Goal: Information Seeking & Learning: Get advice/opinions

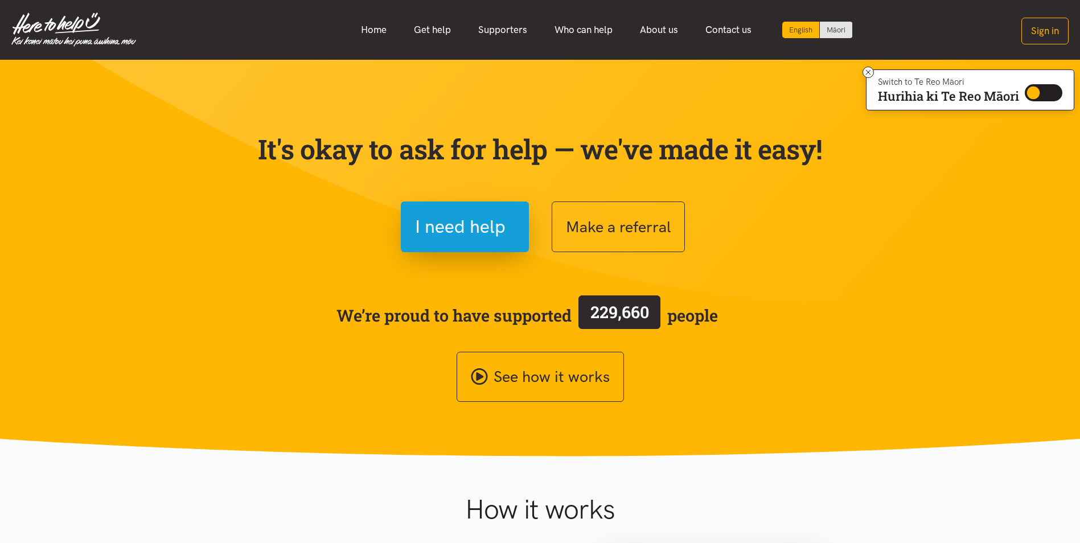
click at [372, 32] on link "Home" at bounding box center [373, 30] width 53 height 24
click at [435, 32] on link "Get help" at bounding box center [432, 30] width 64 height 24
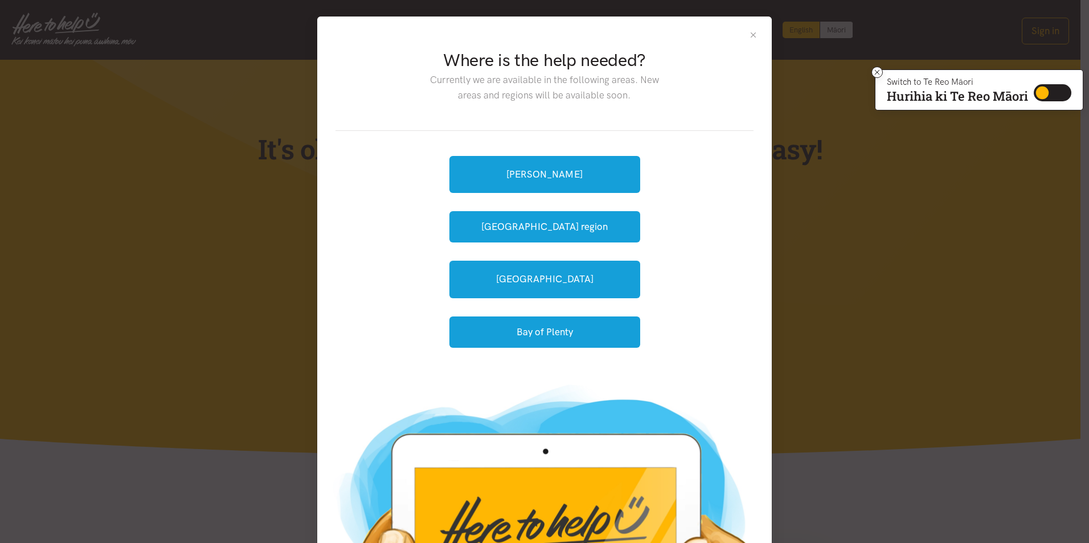
click at [749, 34] on button "Close" at bounding box center [753, 35] width 10 height 10
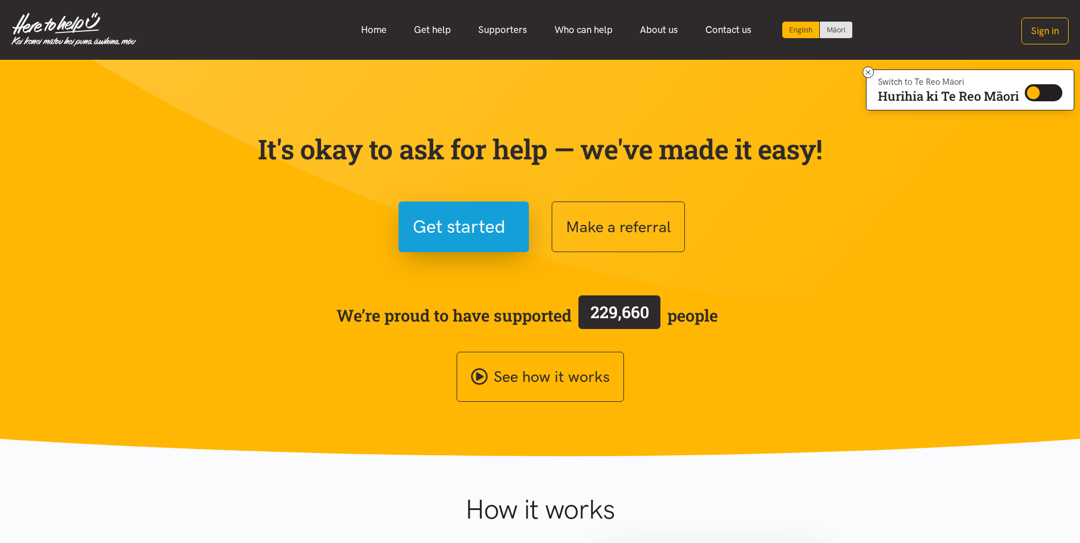
click at [497, 29] on link "Supporters" at bounding box center [503, 30] width 76 height 24
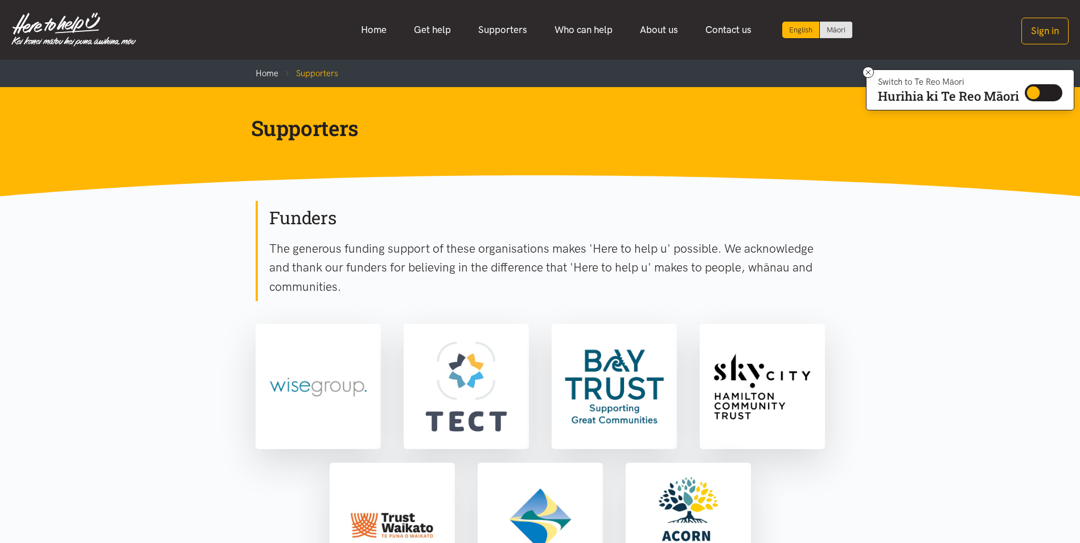
click at [589, 30] on link "Who can help" at bounding box center [583, 30] width 85 height 24
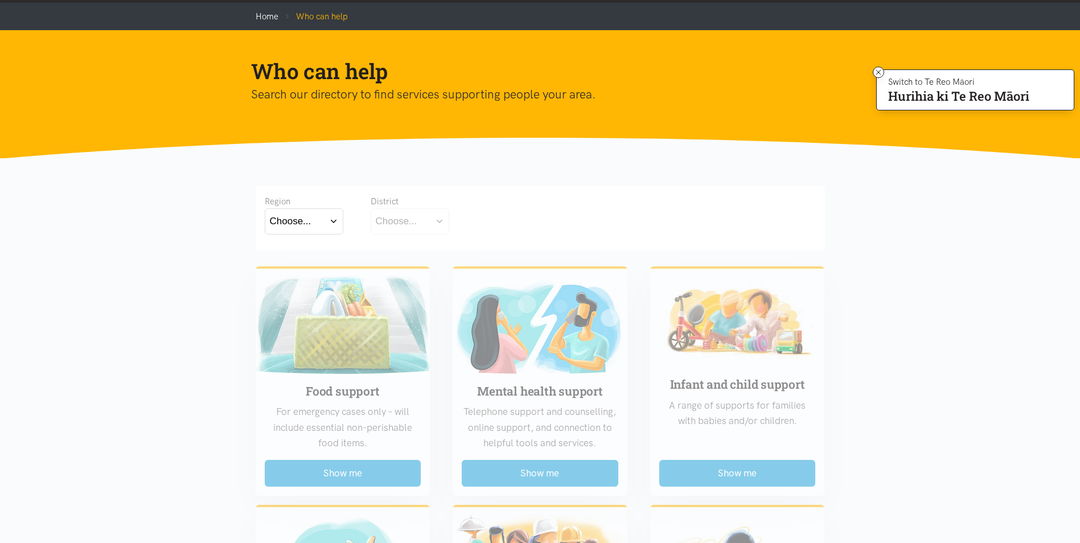
scroll to position [114, 0]
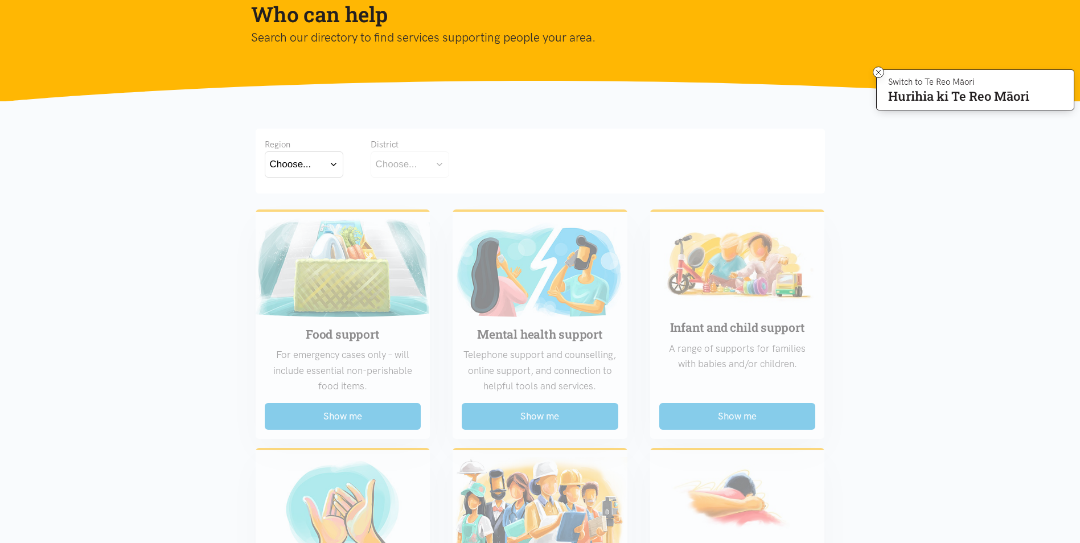
click at [331, 165] on button "Choose..." at bounding box center [304, 164] width 79 height 26
click at [294, 215] on label "Waikato" at bounding box center [304, 214] width 68 height 14
click at [0, 0] on input "Waikato" at bounding box center [0, 0] width 0 height 0
click at [473, 165] on button "Choose..." at bounding box center [428, 164] width 114 height 26
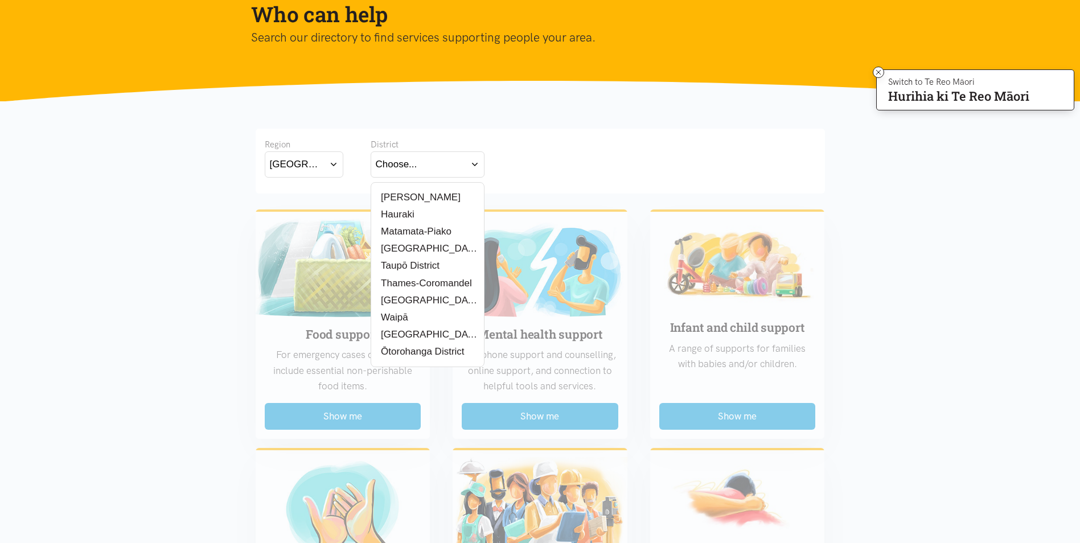
click at [401, 196] on label "[PERSON_NAME]" at bounding box center [418, 197] width 85 height 14
click at [0, 0] on input "[PERSON_NAME]" at bounding box center [0, 0] width 0 height 0
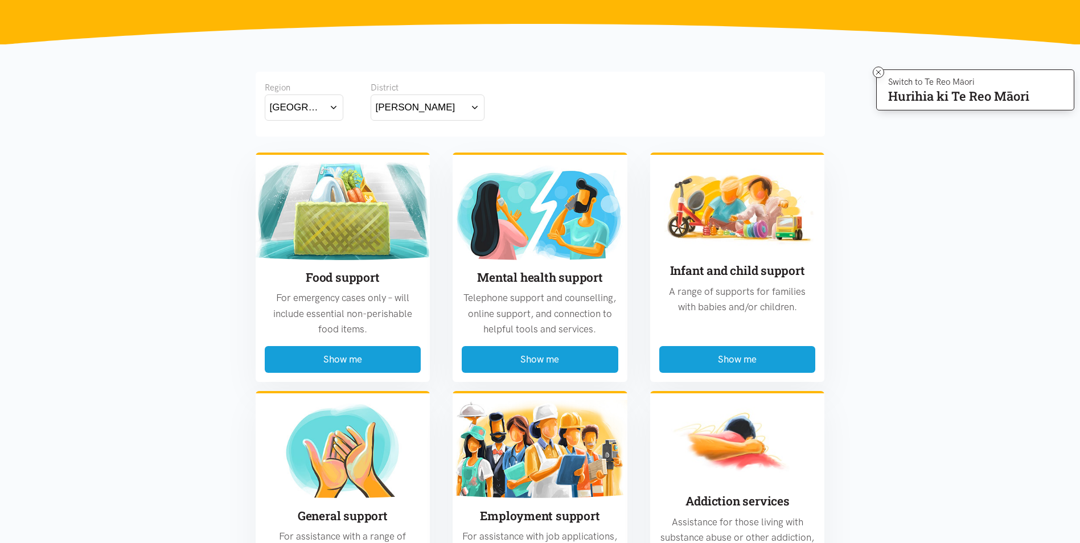
scroll to position [228, 0]
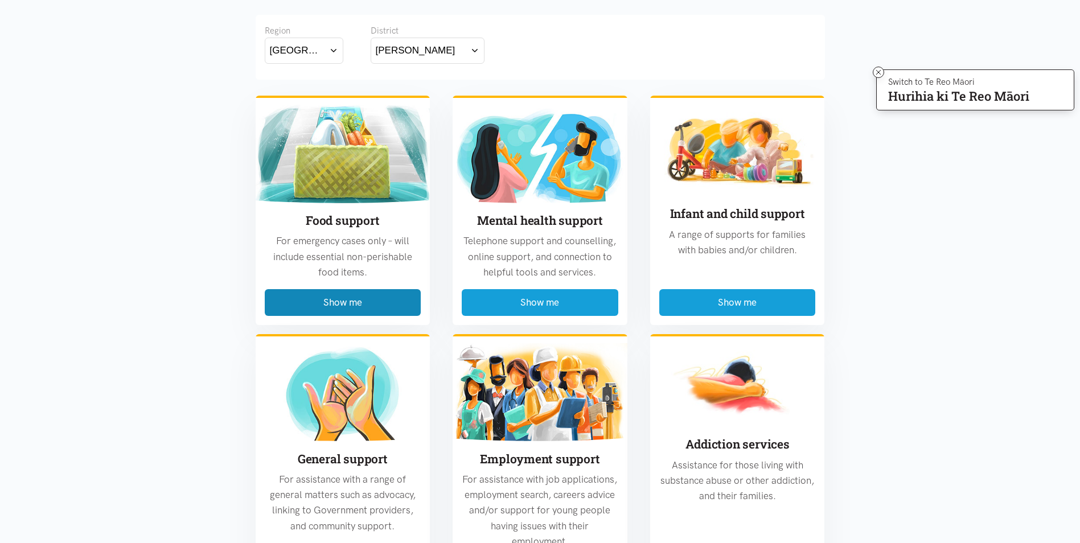
click at [366, 302] on button "Show me" at bounding box center [343, 302] width 157 height 27
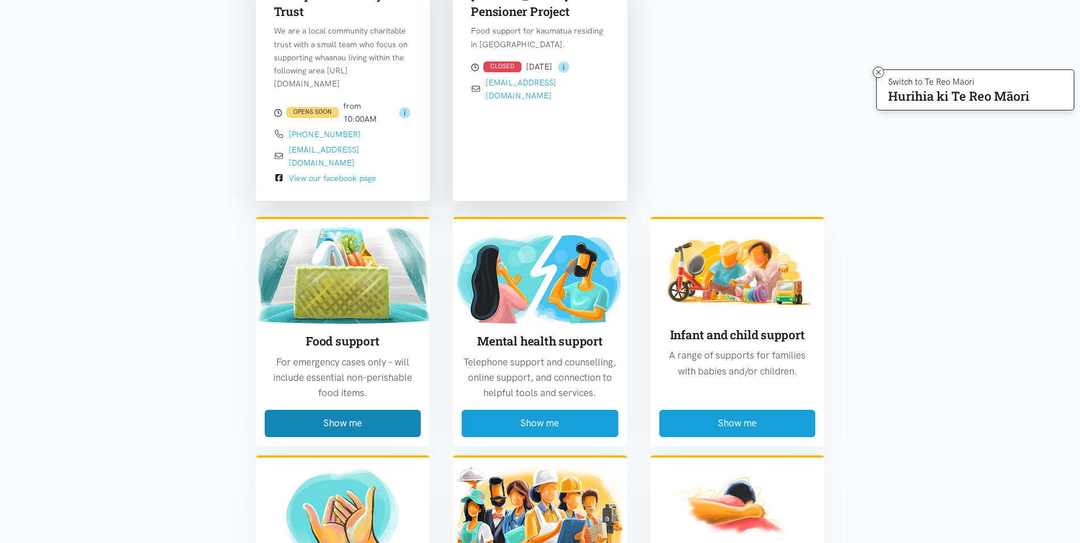
scroll to position [1189, 0]
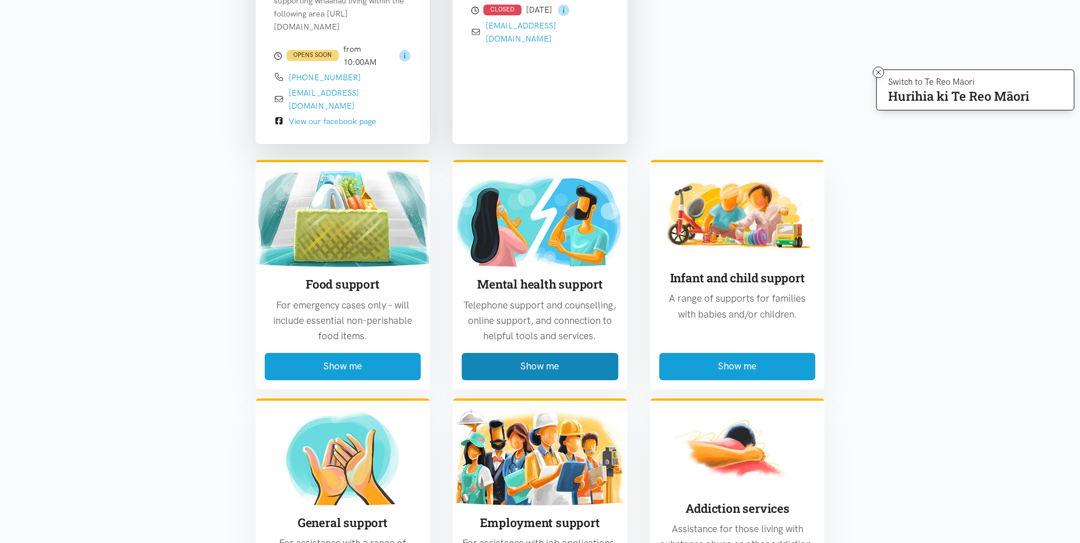
click at [508, 353] on button "Show me" at bounding box center [540, 366] width 157 height 27
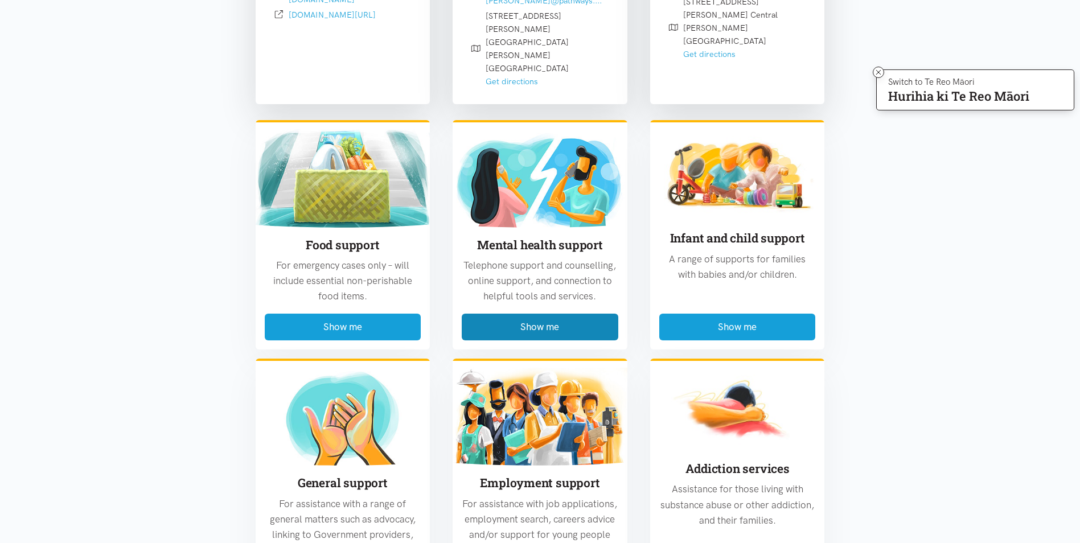
scroll to position [2157, 0]
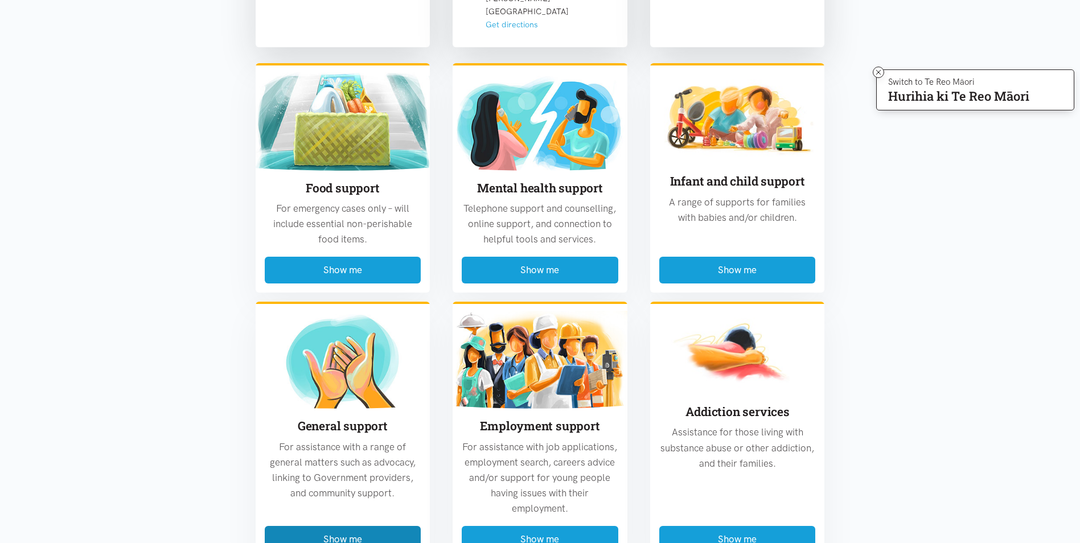
click at [354, 526] on button "Show me" at bounding box center [343, 539] width 157 height 27
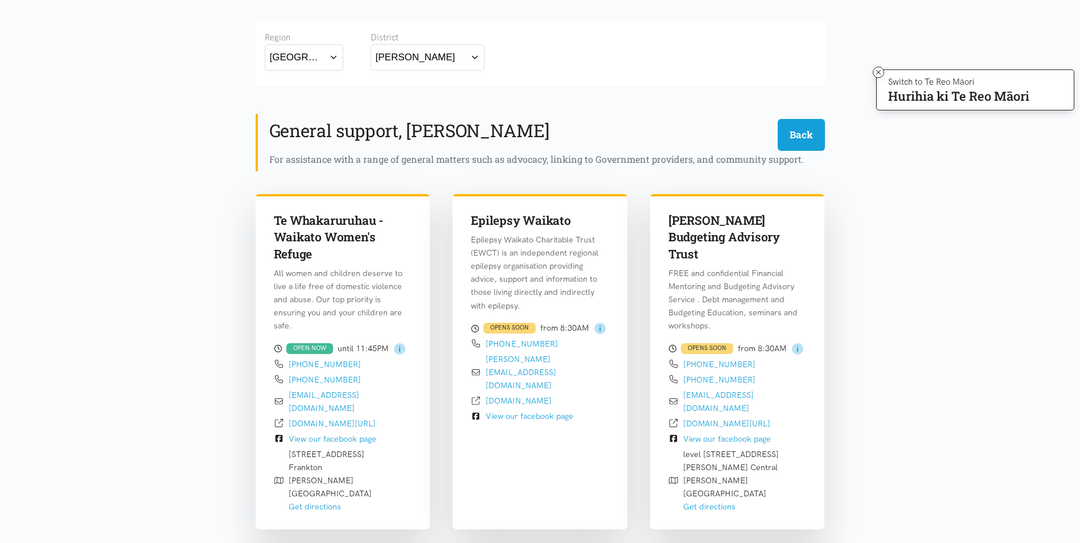
scroll to position [0, 0]
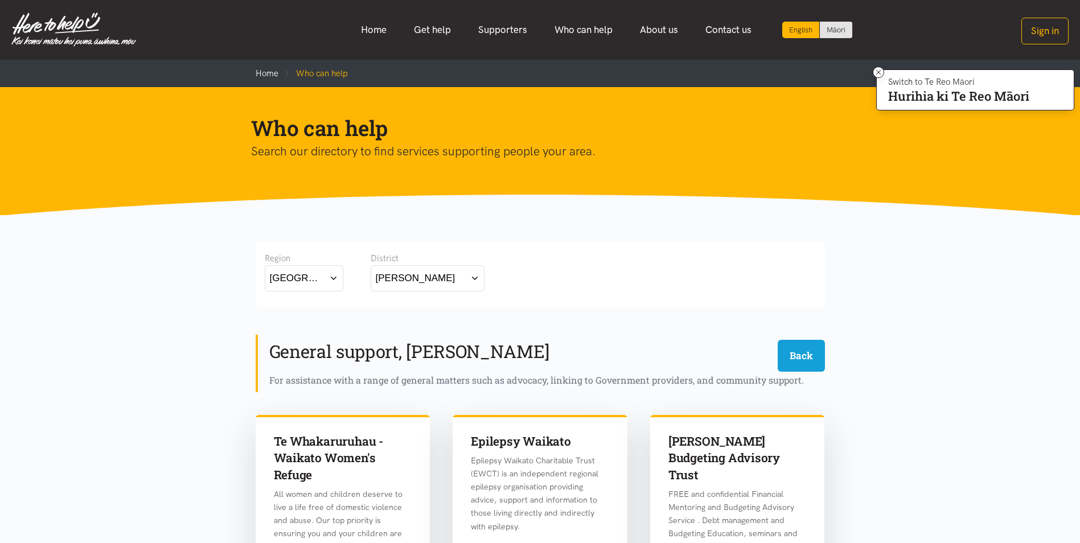
click at [584, 32] on link "Who can help" at bounding box center [583, 30] width 85 height 24
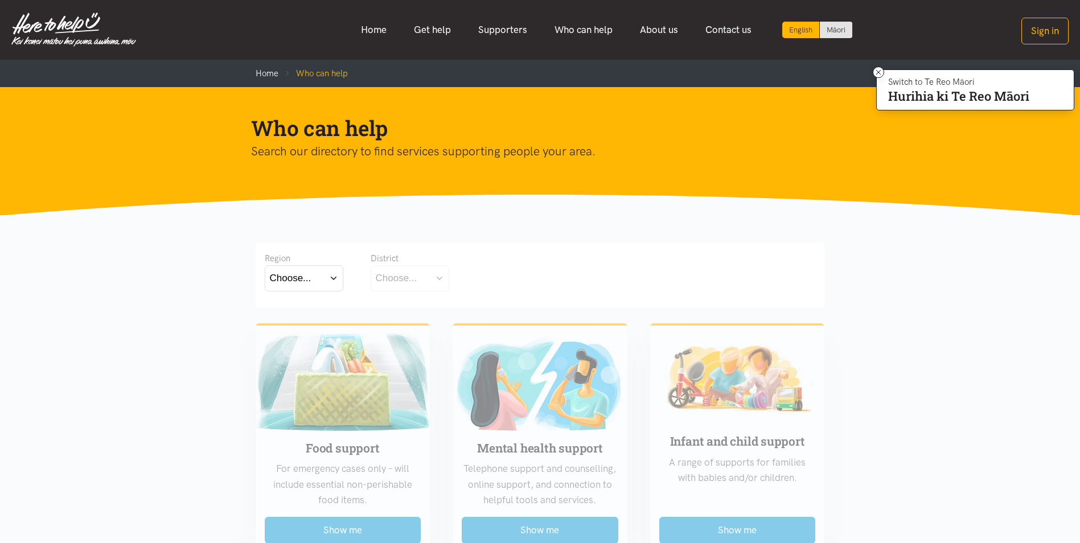
click at [73, 27] on img at bounding box center [73, 30] width 125 height 34
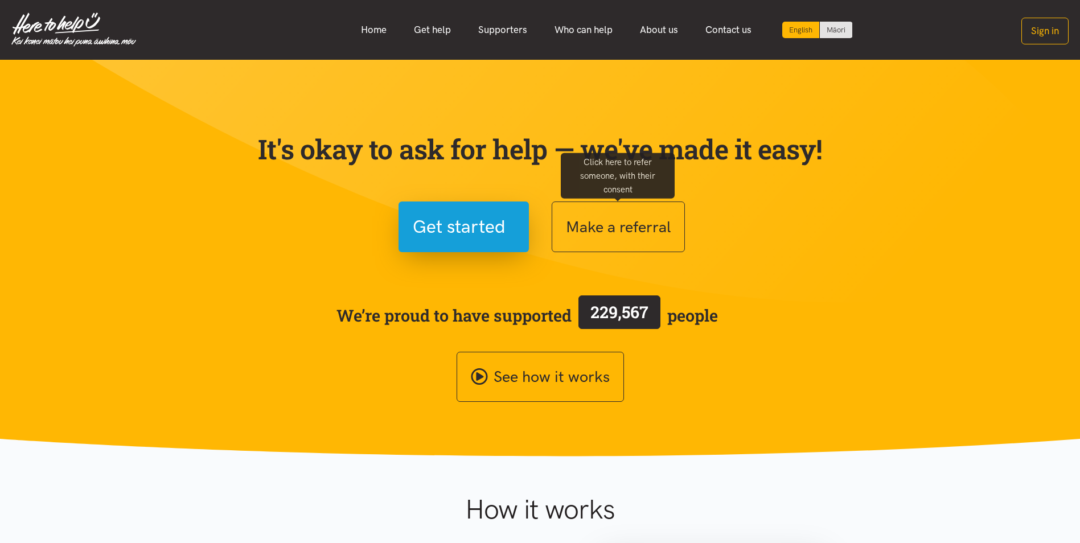
click at [602, 234] on button "Make a referral" at bounding box center [618, 227] width 133 height 51
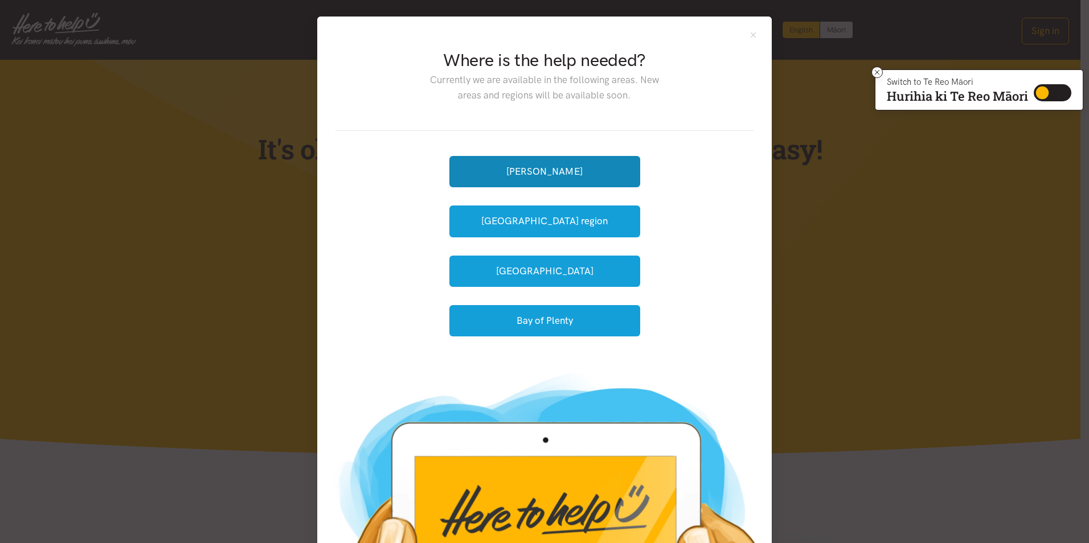
click at [506, 178] on button "[PERSON_NAME]" at bounding box center [544, 171] width 191 height 31
